Goal: Information Seeking & Learning: Understand process/instructions

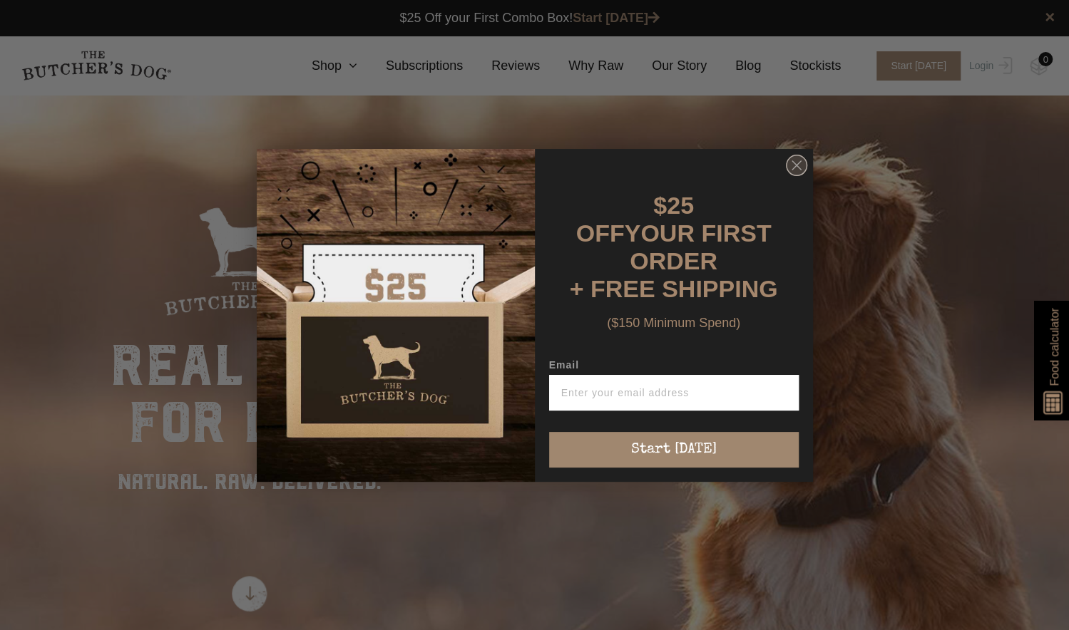
click at [798, 174] on circle "Close dialog" at bounding box center [796, 165] width 21 height 21
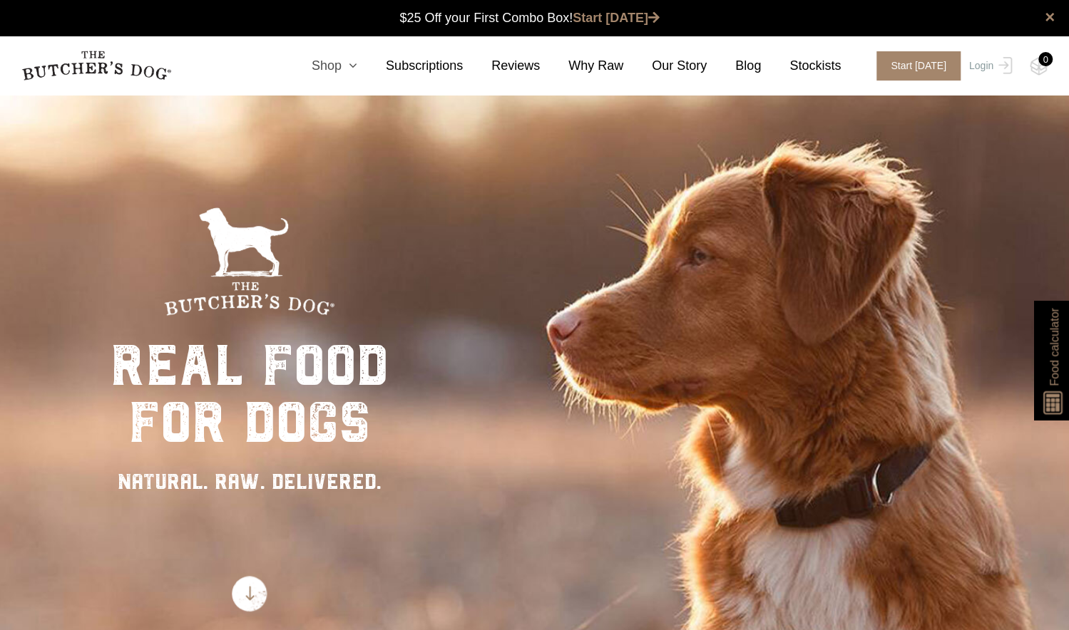
click at [357, 68] on icon at bounding box center [349, 65] width 16 height 13
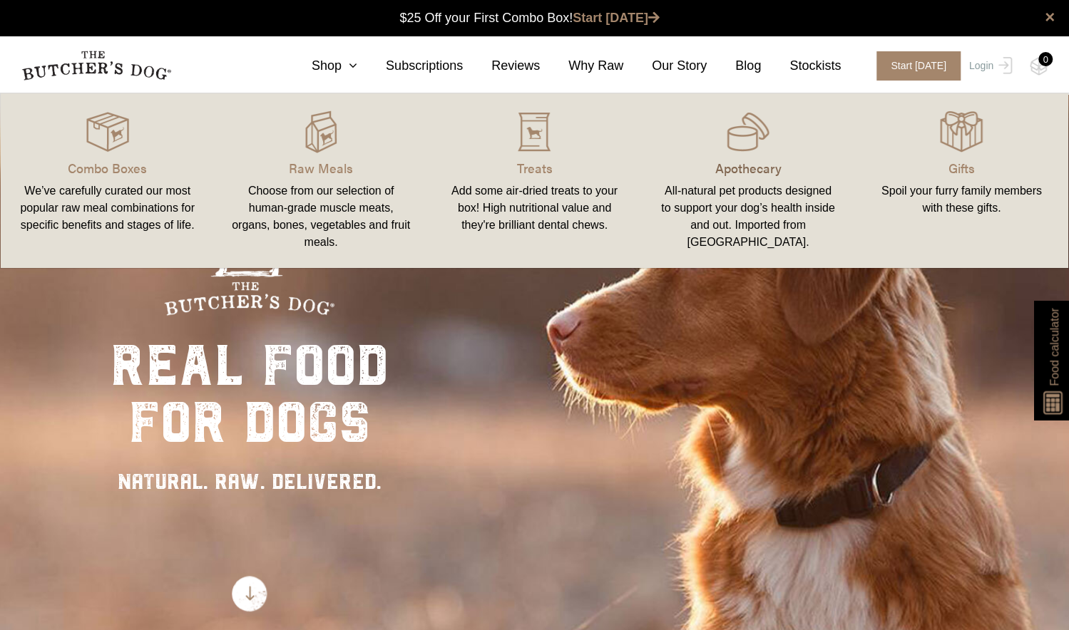
click at [760, 168] on p "Apothecary" at bounding box center [747, 167] width 179 height 19
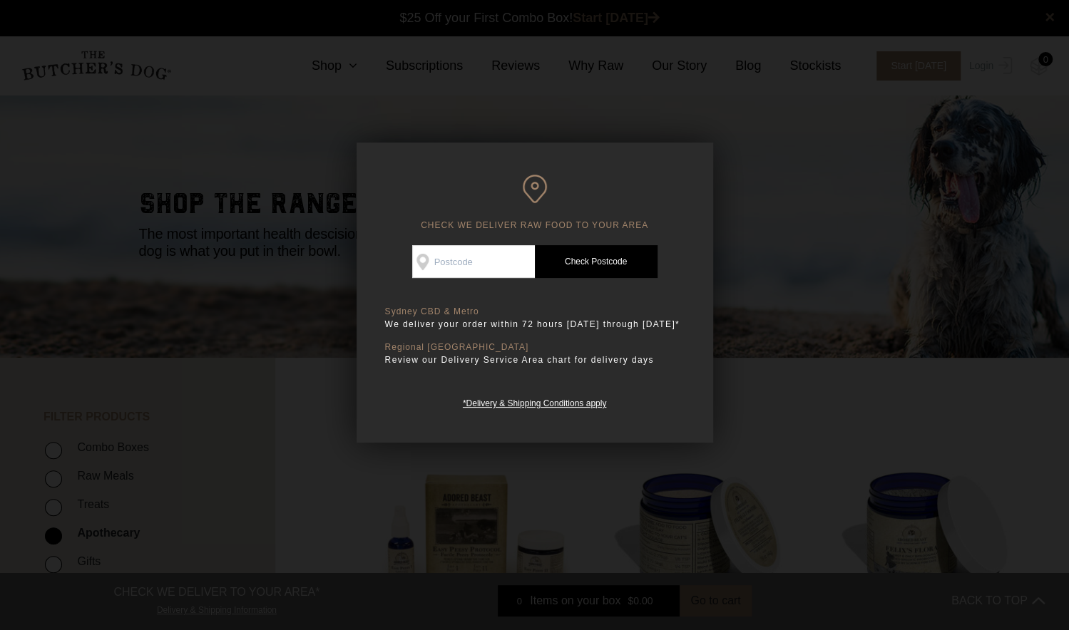
click at [261, 351] on div at bounding box center [534, 315] width 1069 height 630
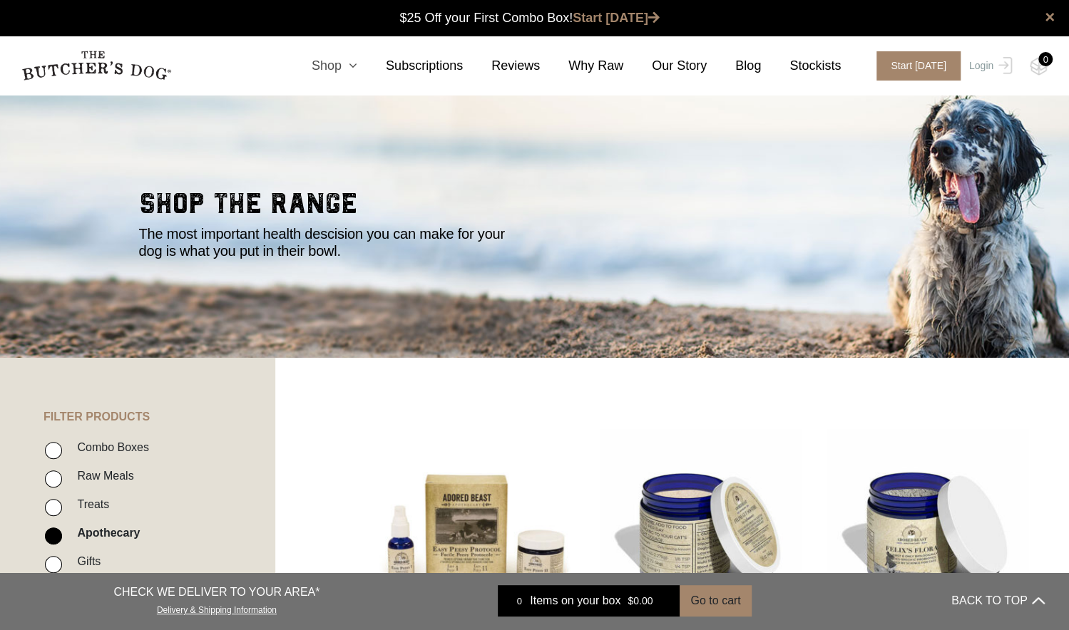
click at [348, 72] on link "Shop" at bounding box center [320, 65] width 74 height 19
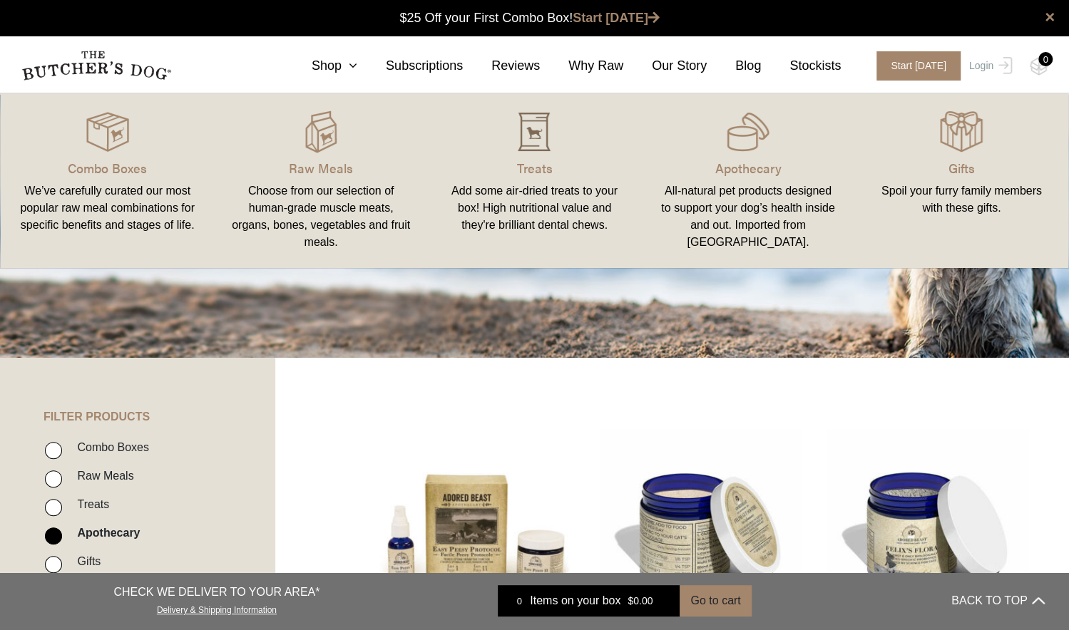
click at [560, 146] on div at bounding box center [534, 131] width 179 height 43
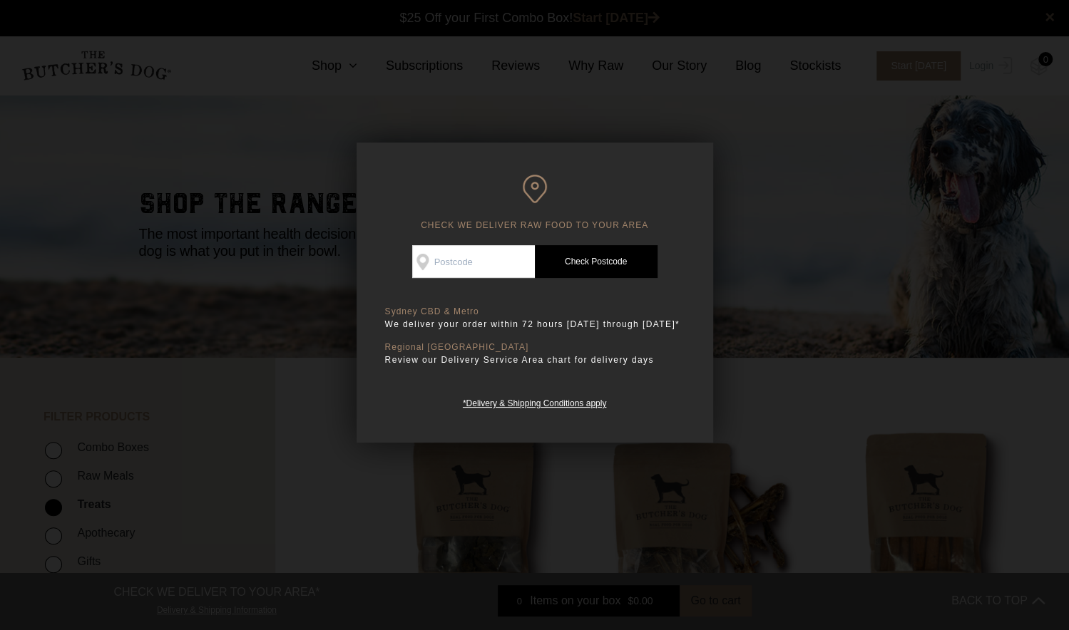
click at [754, 279] on div at bounding box center [534, 315] width 1069 height 630
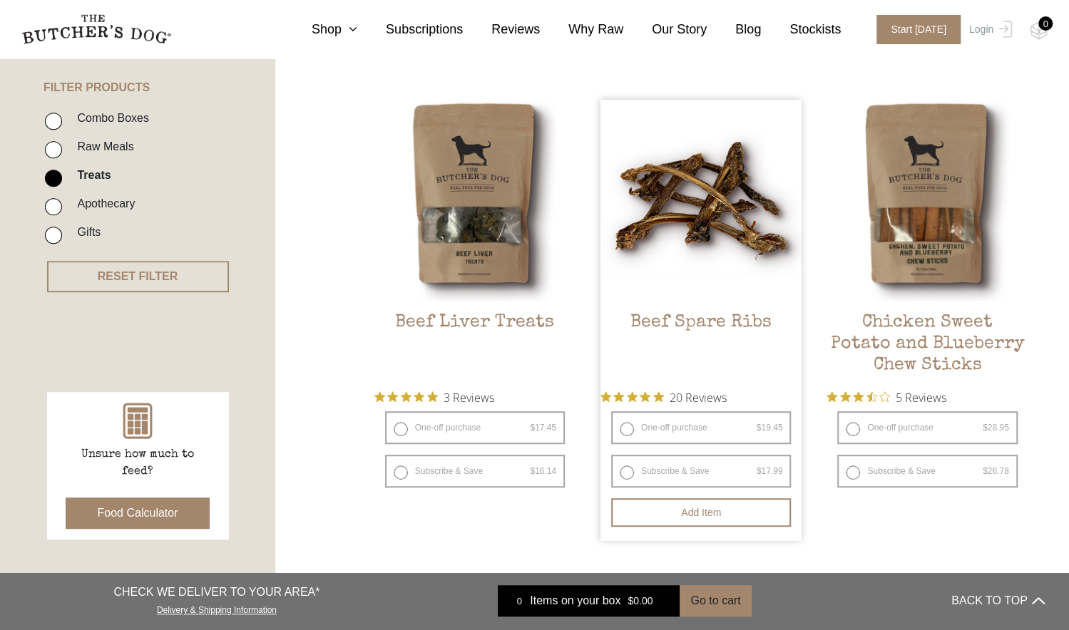
scroll to position [336, 0]
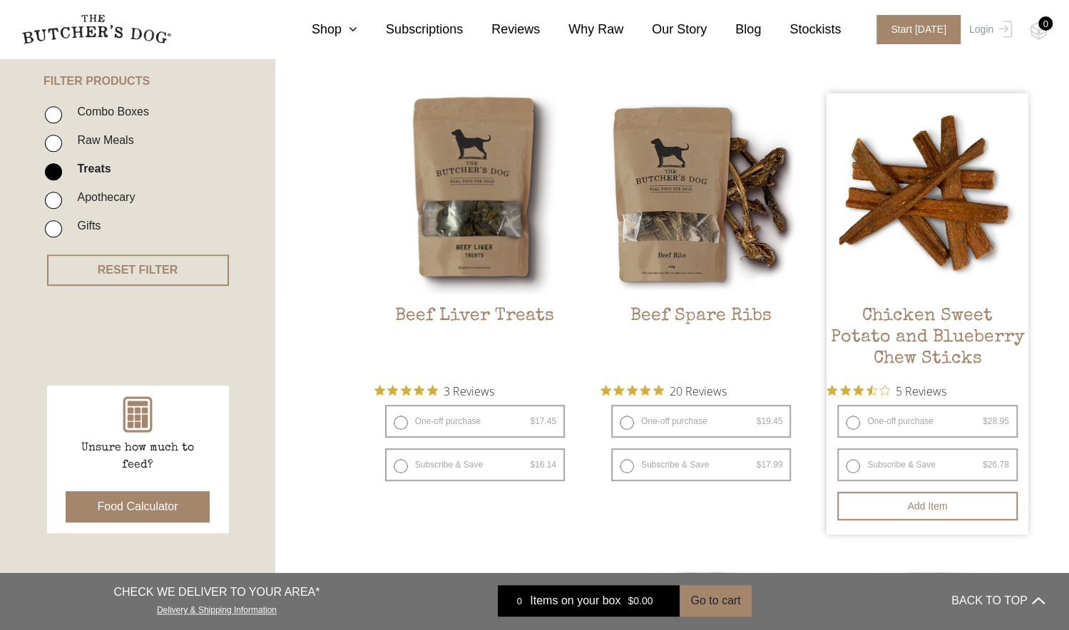
click at [946, 381] on span "5 Reviews" at bounding box center [920, 390] width 51 height 21
click at [946, 386] on span "5 Reviews" at bounding box center [920, 390] width 51 height 21
click at [934, 349] on h2 "Chicken Sweet Potato and Blueberry Chew Sticks" at bounding box center [926, 339] width 201 height 67
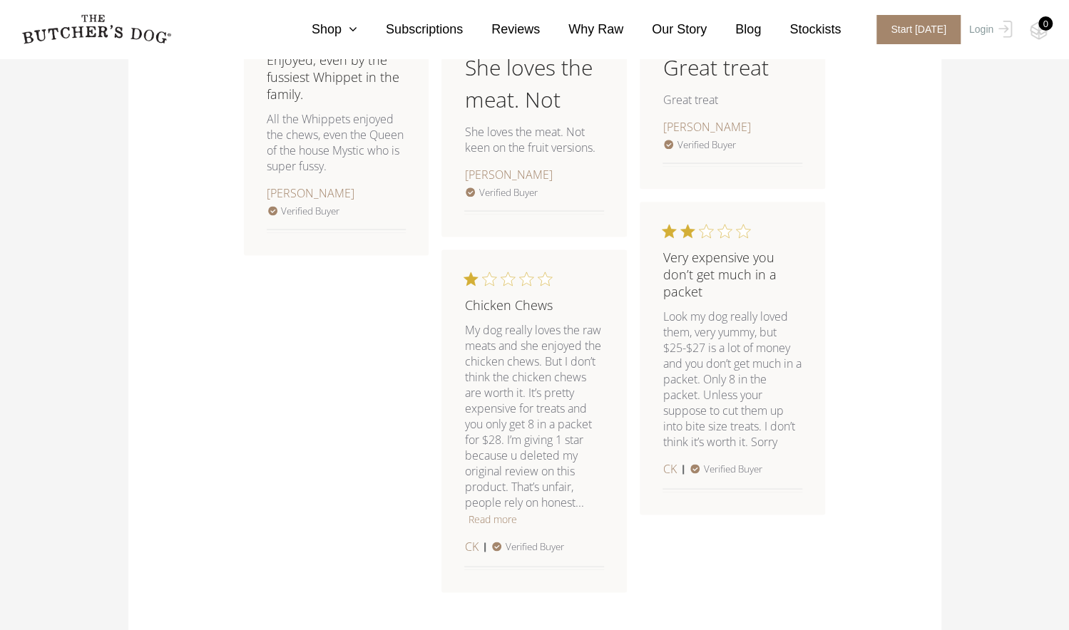
scroll to position [998, 0]
click at [499, 523] on button "Read more" at bounding box center [492, 519] width 48 height 17
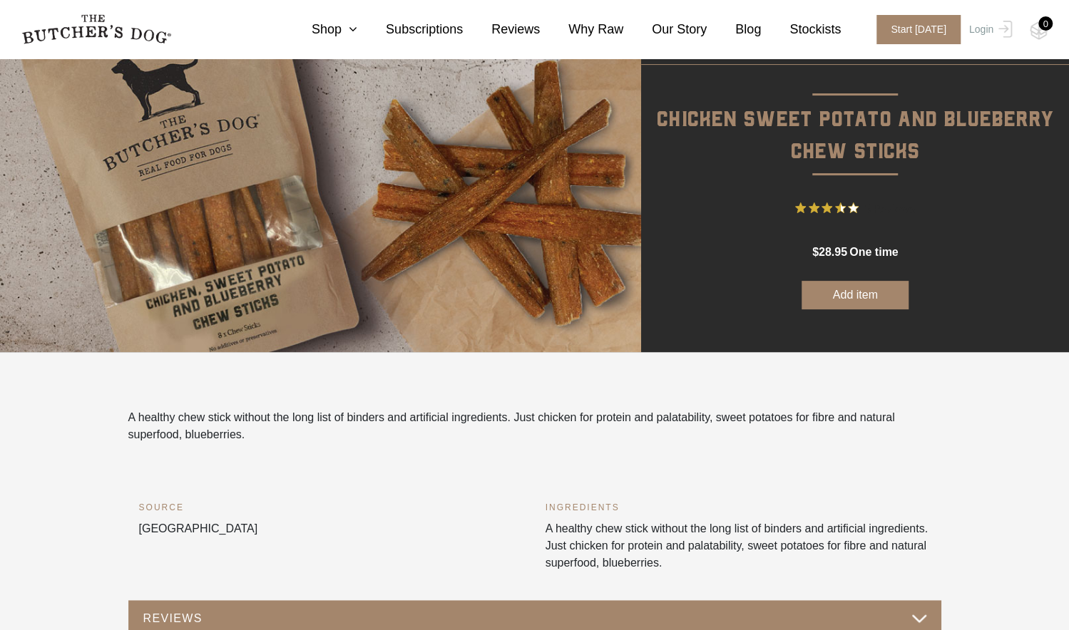
scroll to position [0, 0]
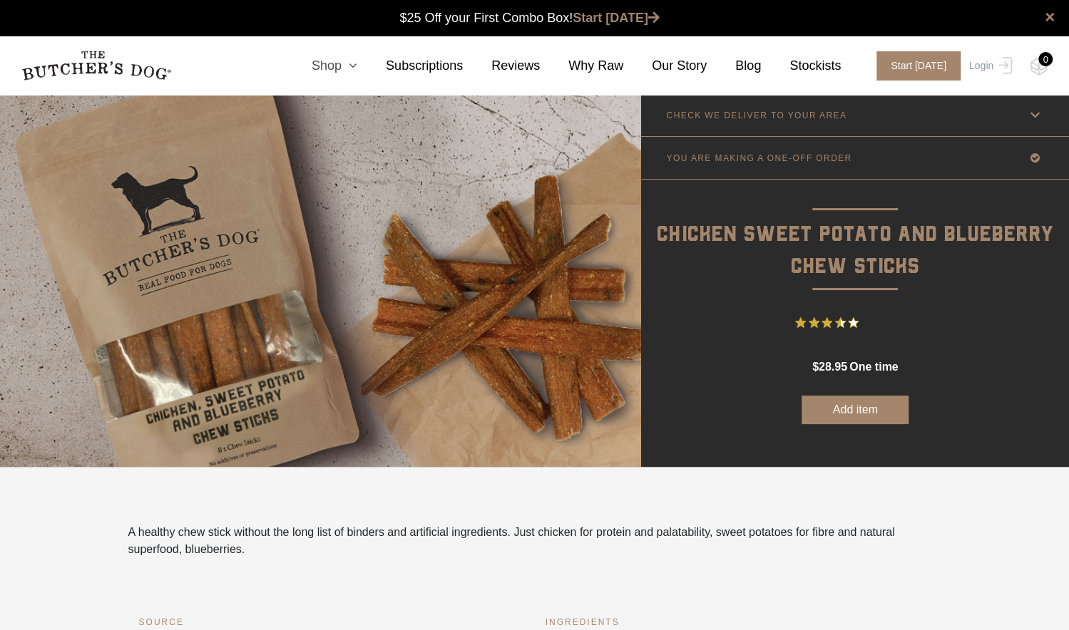
click at [357, 65] on icon at bounding box center [349, 65] width 16 height 13
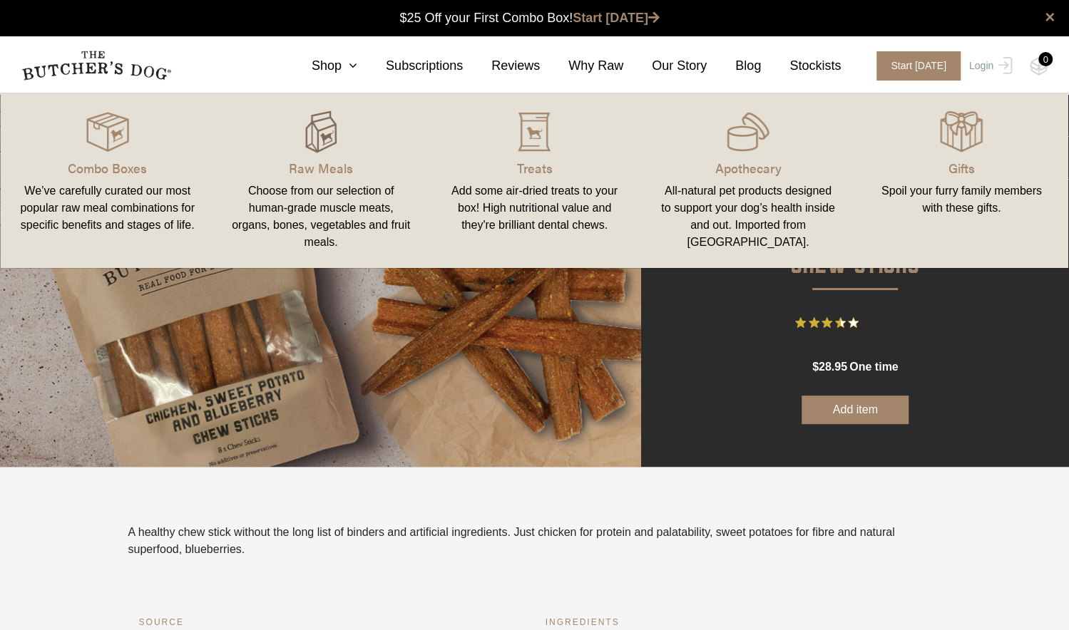
click at [308, 135] on img at bounding box center [320, 131] width 43 height 43
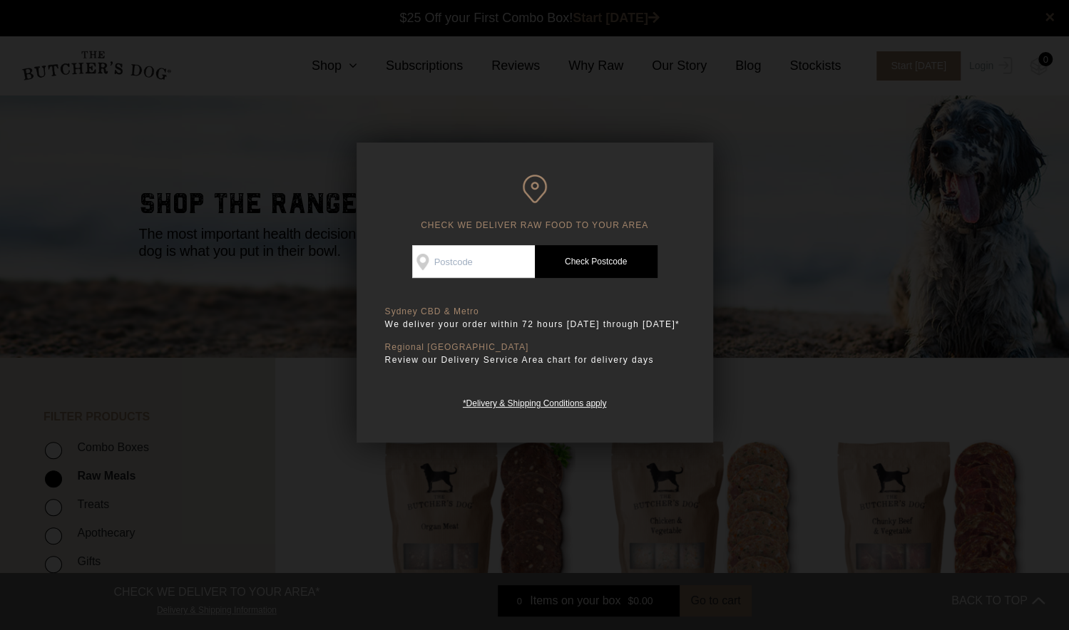
click at [777, 383] on div at bounding box center [534, 315] width 1069 height 630
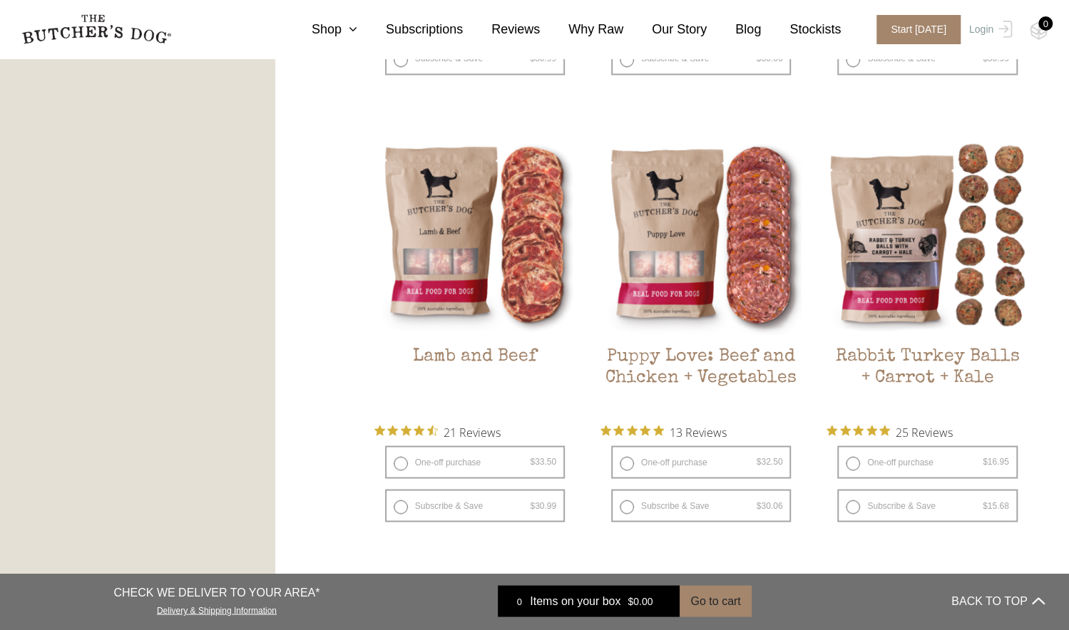
scroll to position [1191, 0]
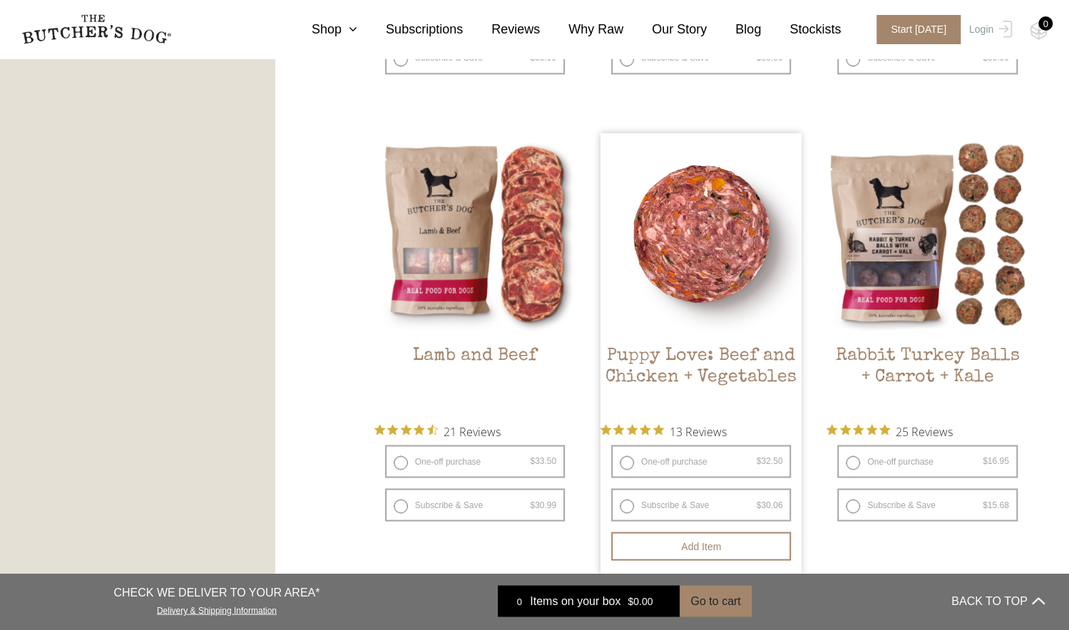
click at [726, 435] on span "13 Reviews" at bounding box center [697, 430] width 57 height 21
click at [685, 367] on h2 "Puppy Love: Beef and Chicken + Vegetables" at bounding box center [700, 379] width 201 height 67
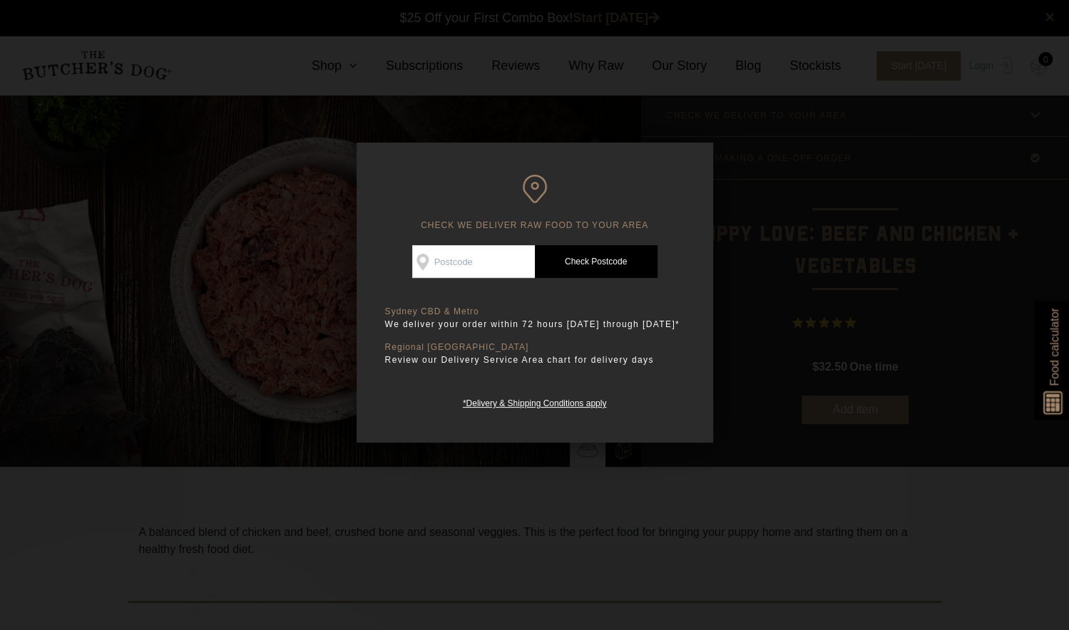
click at [761, 410] on div at bounding box center [534, 315] width 1069 height 630
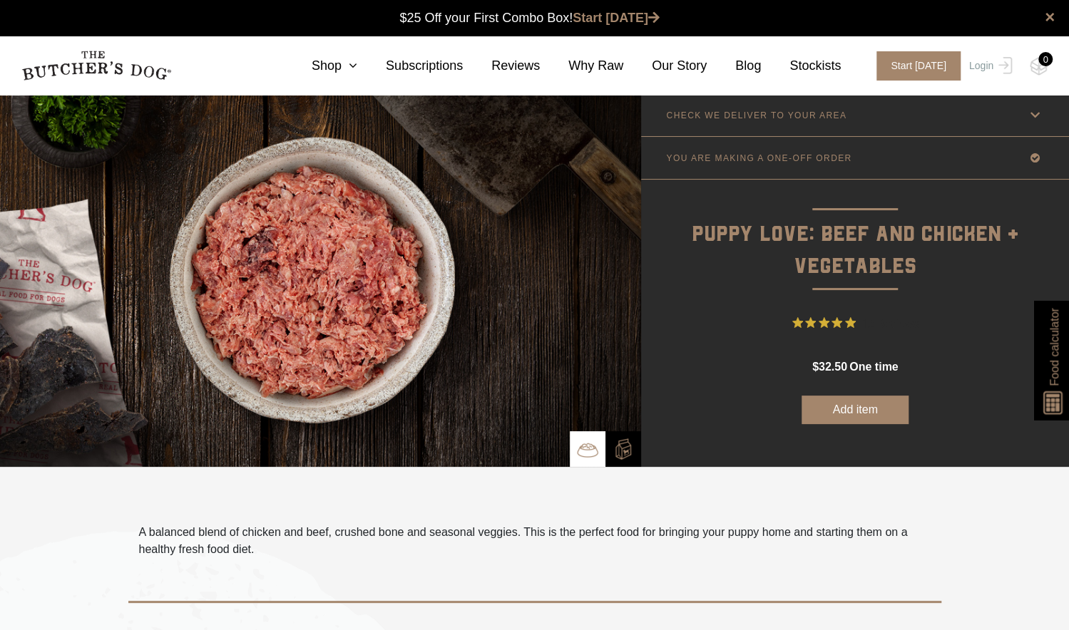
click at [412, 361] on img at bounding box center [320, 280] width 641 height 373
click at [1051, 395] on img at bounding box center [1053, 399] width 27 height 31
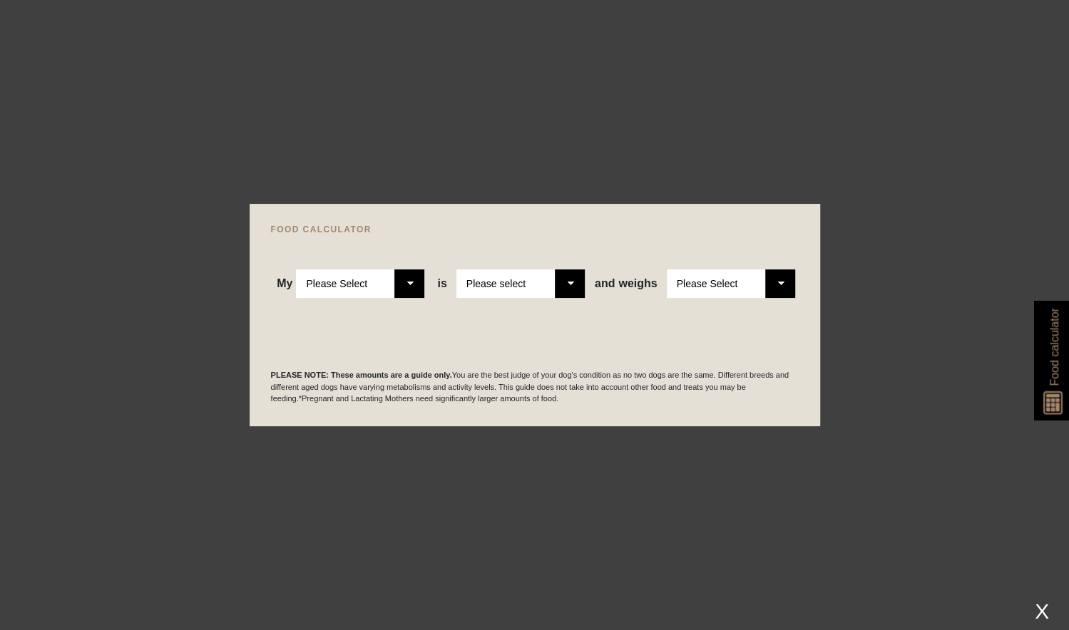
click at [397, 272] on select "Please Select Adult Dog Puppy" at bounding box center [360, 283] width 128 height 29
select select "puppy"
click at [297, 269] on select "Please Select Adult Dog Puppy" at bounding box center [360, 283] width 128 height 29
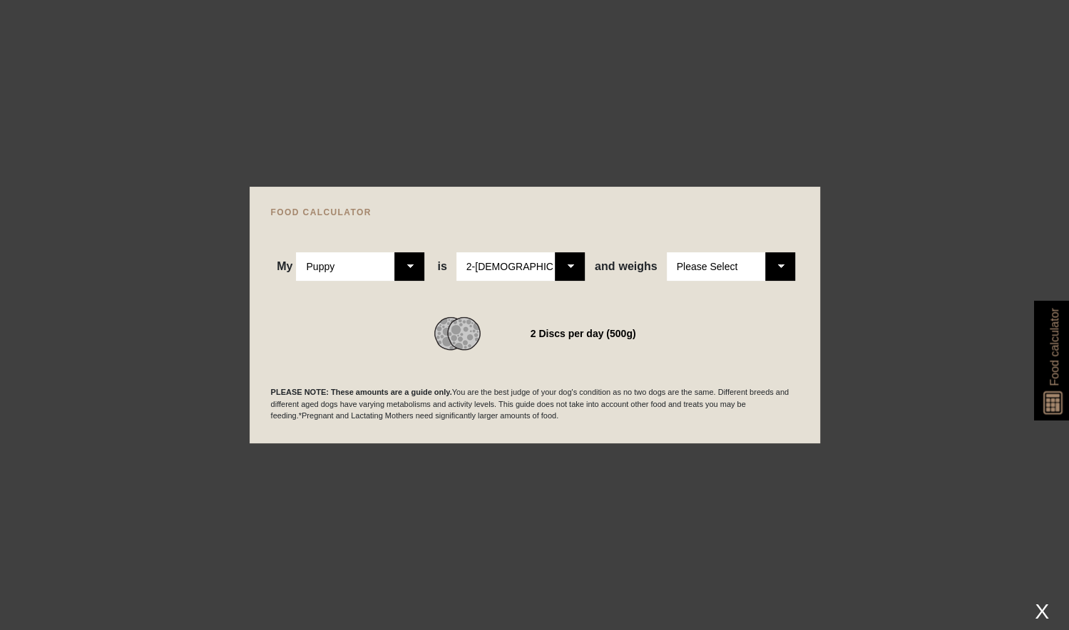
click at [707, 272] on select "Please Select 1kg 2kg 3kg 4kg 5kg 6kg 7kg 8kg 9kg 10kg 11kg 12kg 13kg 14kg 15kg…" at bounding box center [731, 266] width 128 height 29
click at [667, 252] on select "Please Select 1kg 2kg 3kg 4kg 5kg 6kg 7kg 8kg 9kg 10kg 11kg 12kg 13kg 14kg 15kg…" at bounding box center [731, 266] width 128 height 29
click at [776, 264] on select "Please Select 1kg 2kg 3kg 4kg 5kg 6kg 7kg 8kg 9kg 10kg 11kg 12kg 13kg 14kg 15kg…" at bounding box center [731, 266] width 128 height 29
click at [667, 252] on select "Please Select 1kg 2kg 3kg 4kg 5kg 6kg 7kg 8kg 9kg 10kg 11kg 12kg 13kg 14kg 15kg…" at bounding box center [731, 266] width 128 height 29
click at [777, 265] on select "Please Select 1kg 2kg 3kg 4kg 5kg 6kg 7kg 8kg 9kg 10kg 11kg 12kg 13kg 14kg 15kg…" at bounding box center [731, 266] width 128 height 29
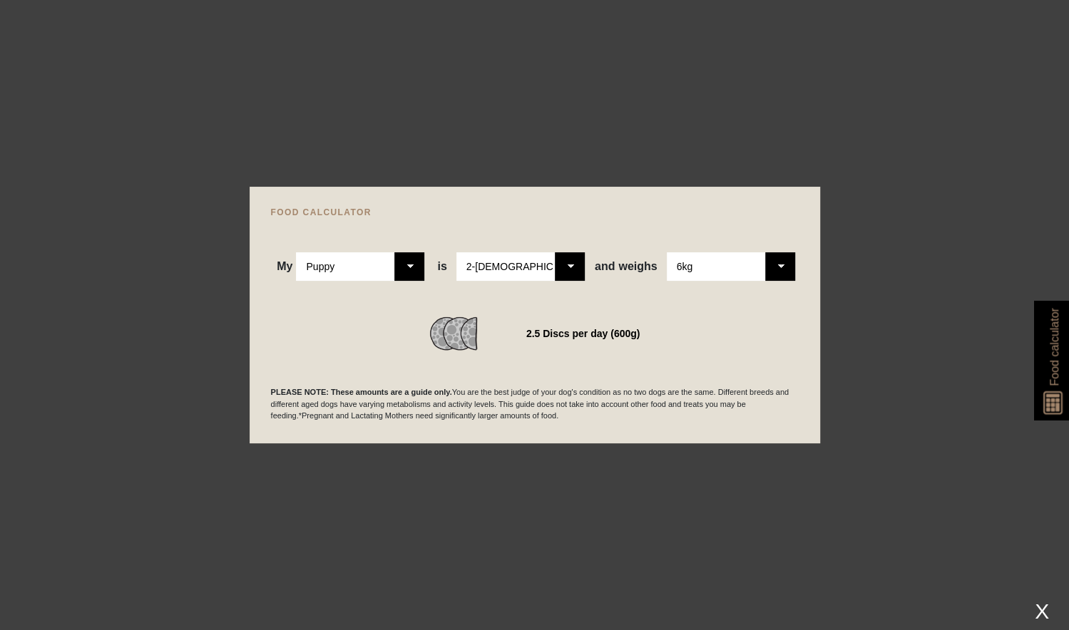
select select "7"
click at [667, 252] on select "Please Select 1kg 2kg 3kg 4kg 5kg 6kg 7kg 8kg 9kg 10kg 11kg 12kg 13kg 14kg 15kg…" at bounding box center [731, 266] width 128 height 29
click at [662, 490] on div at bounding box center [534, 315] width 1069 height 630
click at [607, 136] on div at bounding box center [534, 315] width 1069 height 630
